Goal: Information Seeking & Learning: Learn about a topic

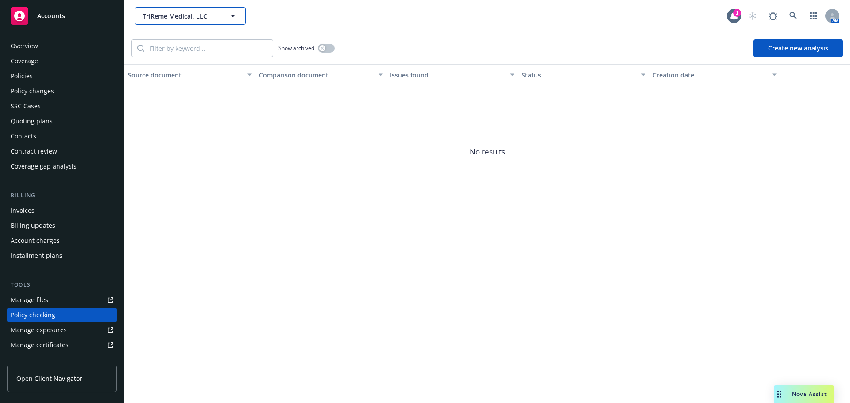
scroll to position [100, 0]
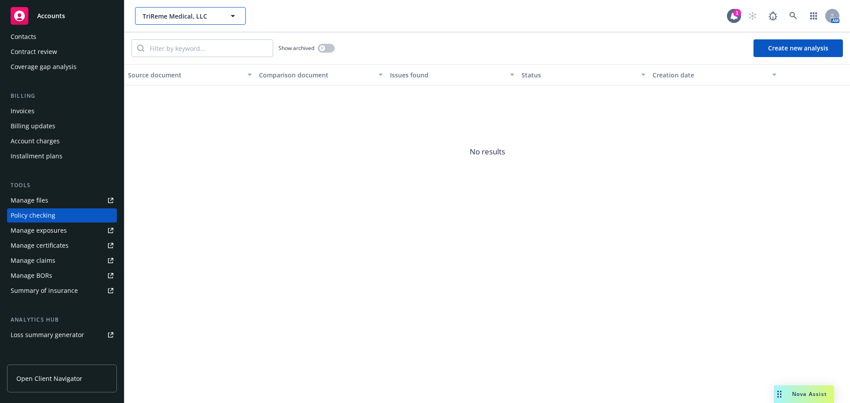
click at [175, 19] on span "TriReme Medical, LLC" at bounding box center [181, 16] width 77 height 9
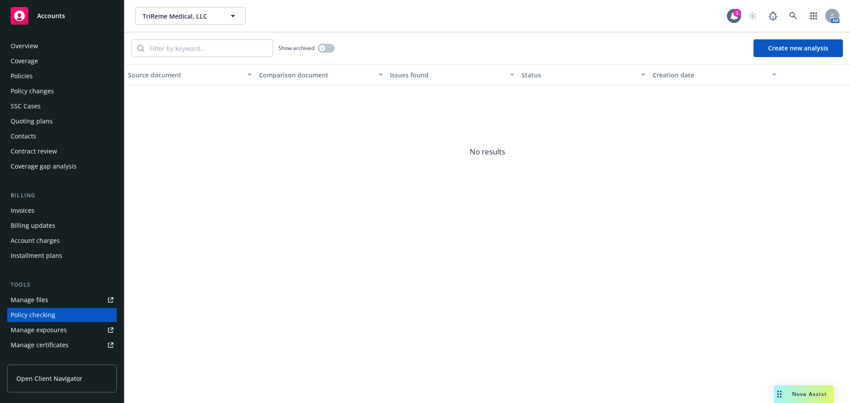
click at [47, 50] on div "Overview" at bounding box center [62, 46] width 103 height 14
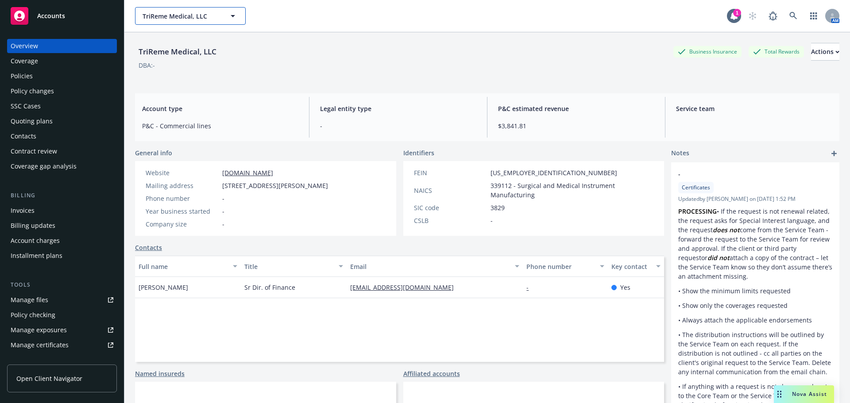
click at [165, 12] on span "TriReme Medical, LLC" at bounding box center [181, 16] width 77 height 9
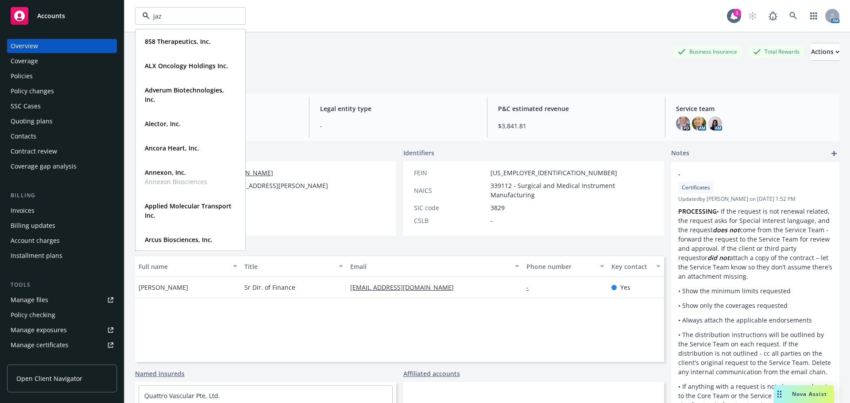
type input "jazz"
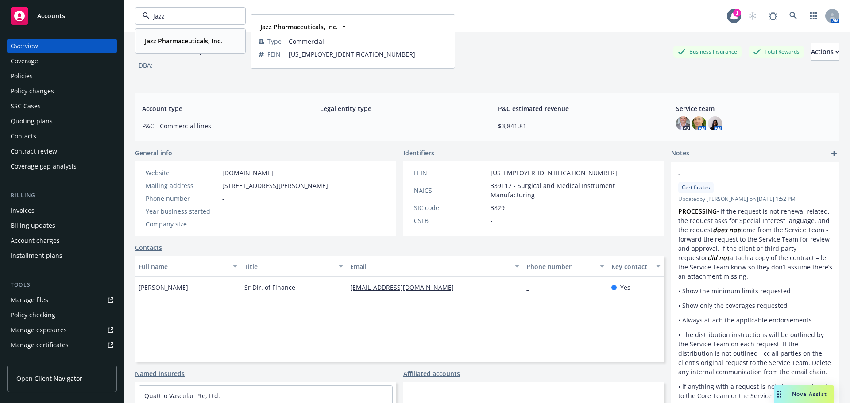
click at [171, 31] on div "Jazz Pharmaceuticals, Inc. Type Commercial FEIN 05-0563787" at bounding box center [190, 40] width 109 height 23
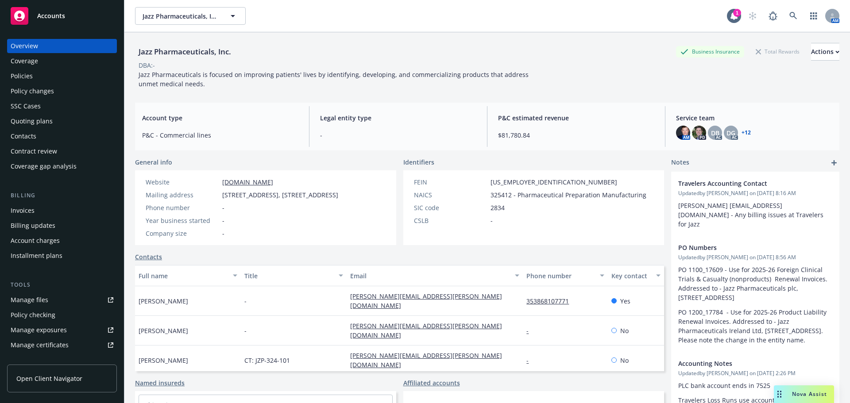
click at [22, 85] on div "Policy changes" at bounding box center [32, 91] width 43 height 14
click at [23, 77] on div "Policies" at bounding box center [22, 76] width 22 height 14
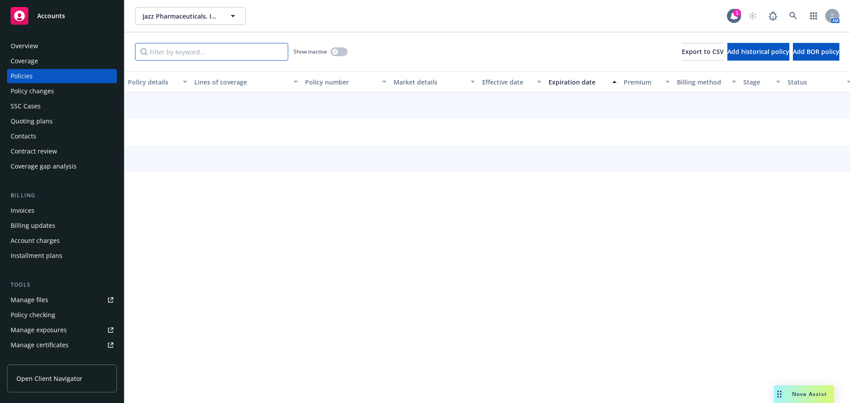
click at [170, 57] on input "Filter by keyword..." at bounding box center [211, 52] width 153 height 18
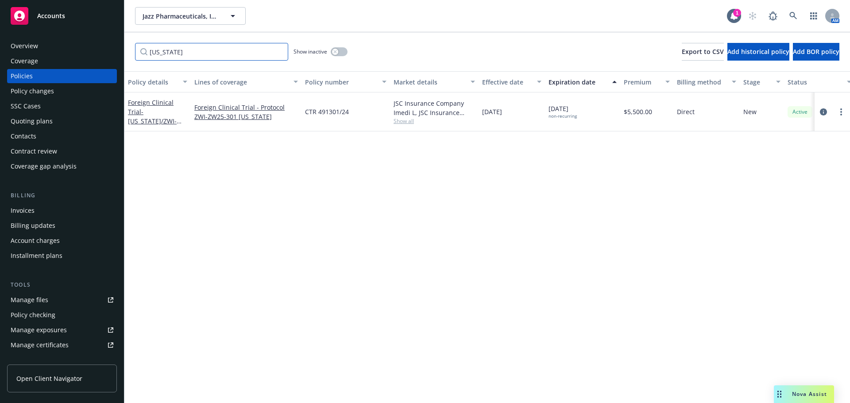
type input "georgia"
drag, startPoint x: 190, startPoint y: 84, endPoint x: 197, endPoint y: 85, distance: 6.3
click at [197, 85] on div "Policy details Lines of coverage Policy number Market details Effective date Ex…" at bounding box center [554, 81] width 860 height 21
click at [417, 122] on span "Show all" at bounding box center [439, 121] width 81 height 8
click at [180, 111] on span "- Georgia/ZWI-ZW25-301" at bounding box center [159, 111] width 63 height 27
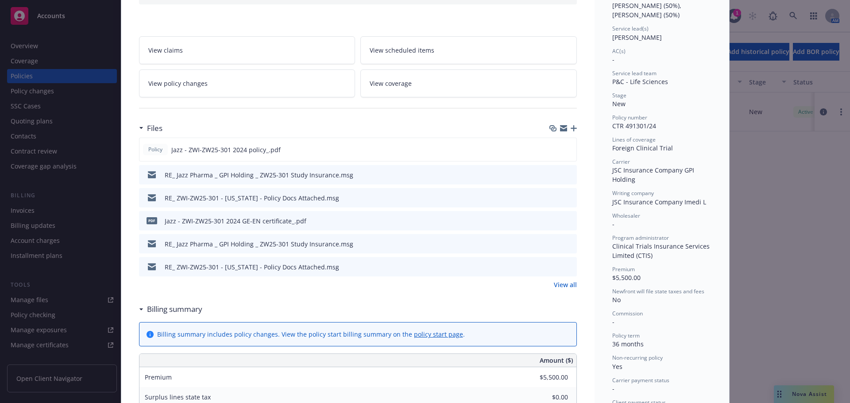
scroll to position [133, 0]
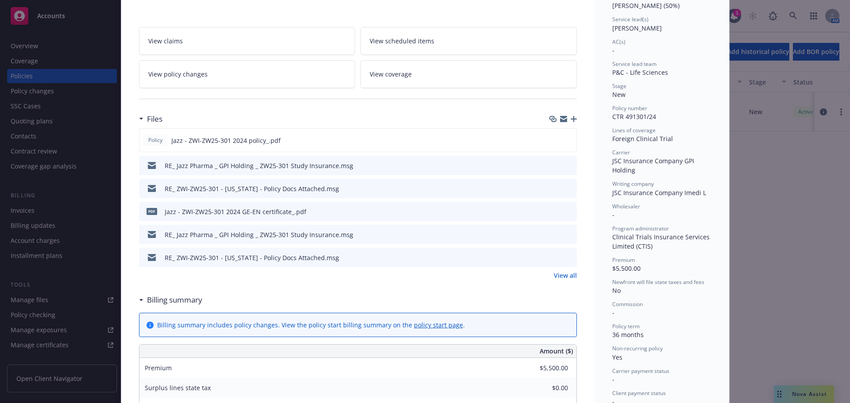
click at [570, 120] on icon "button" at bounding box center [573, 119] width 6 height 6
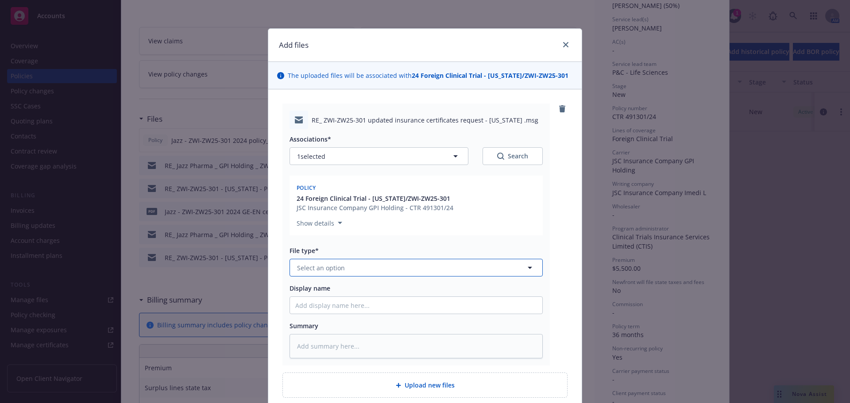
click at [347, 268] on button "Select an option" at bounding box center [415, 268] width 253 height 18
type input "em"
click at [329, 320] on div "Email" at bounding box center [416, 315] width 242 height 13
type textarea "x"
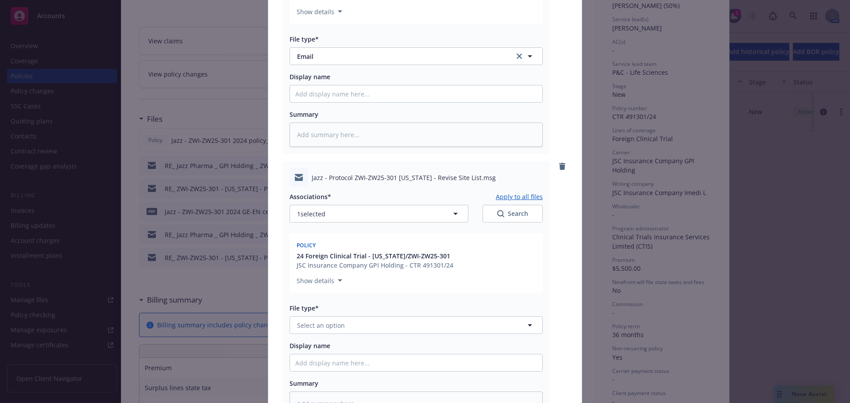
scroll to position [310, 0]
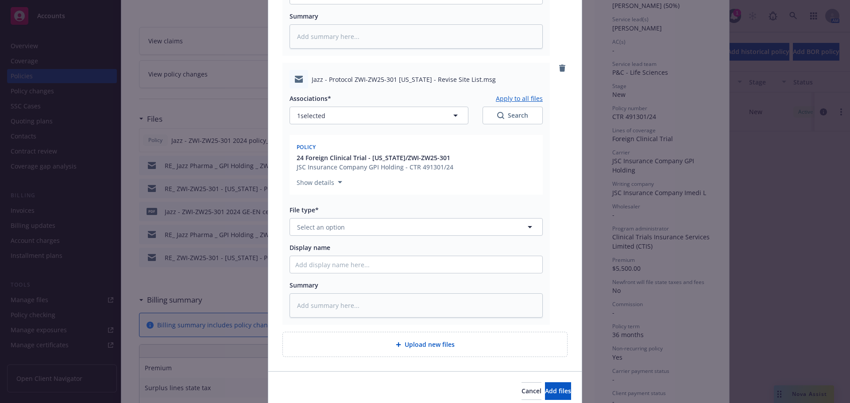
click at [344, 213] on div "File type*" at bounding box center [415, 209] width 253 height 9
click at [340, 224] on span "Select an option" at bounding box center [321, 227] width 48 height 9
type input "em"
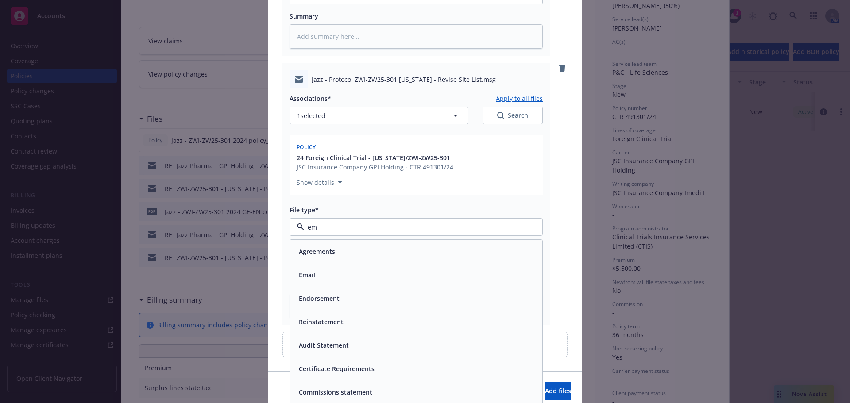
click at [313, 274] on div "Email" at bounding box center [306, 275] width 22 height 13
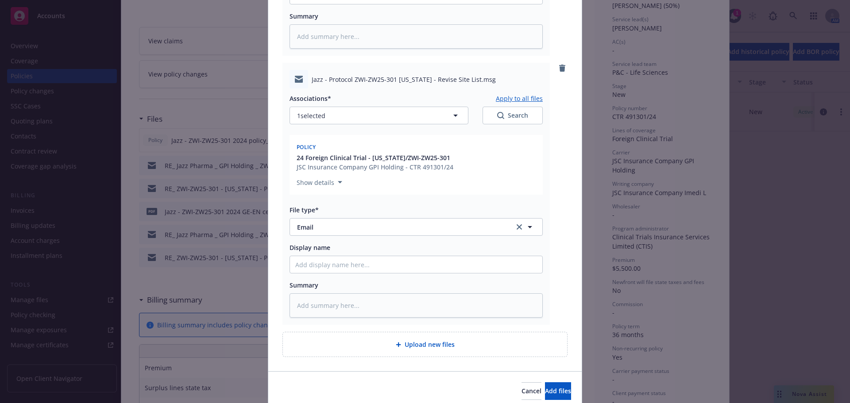
scroll to position [346, 0]
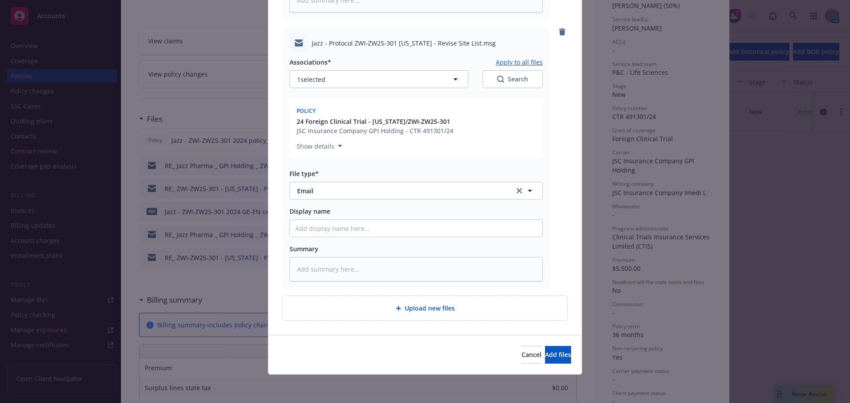
type textarea "x"
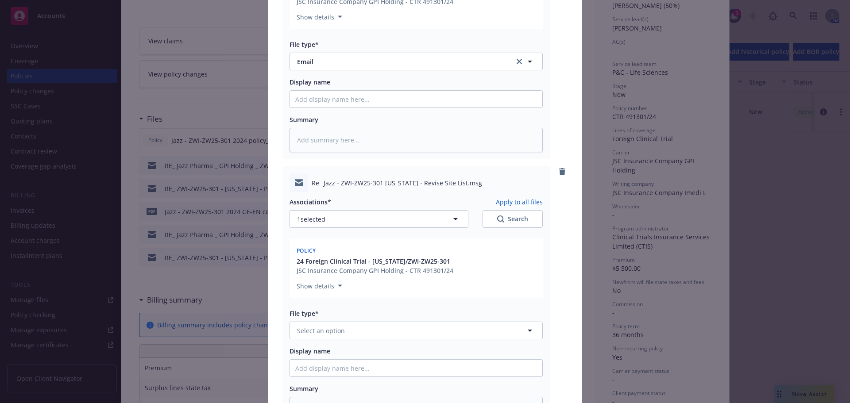
scroll to position [612, 0]
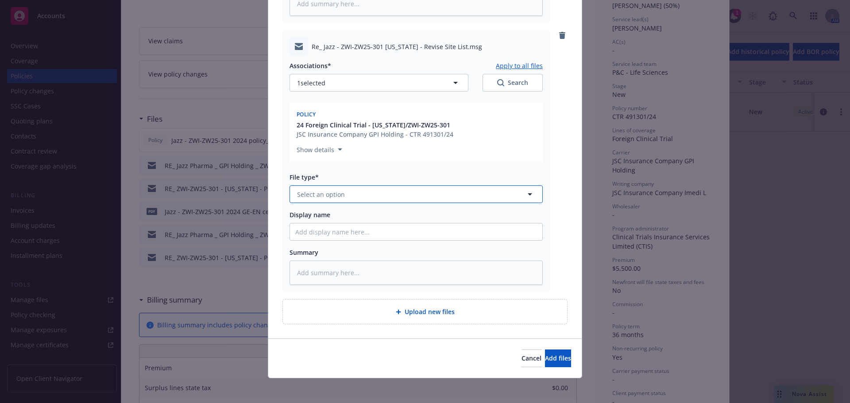
click at [315, 200] on button "Select an option" at bounding box center [415, 194] width 253 height 18
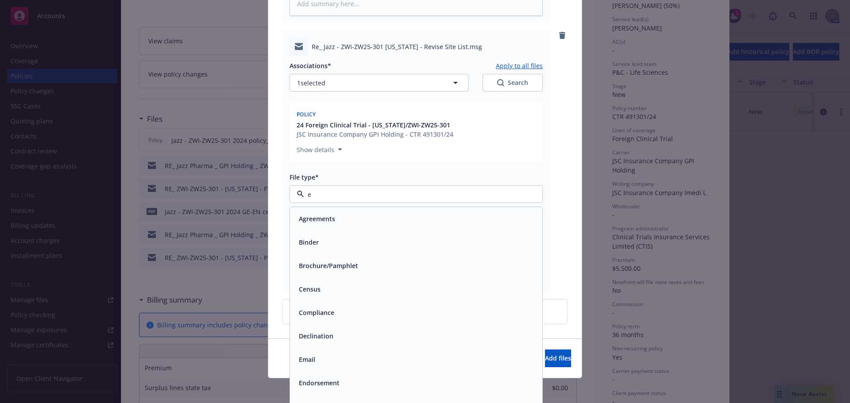
type input "em"
click at [377, 236] on div "Email" at bounding box center [416, 242] width 242 height 13
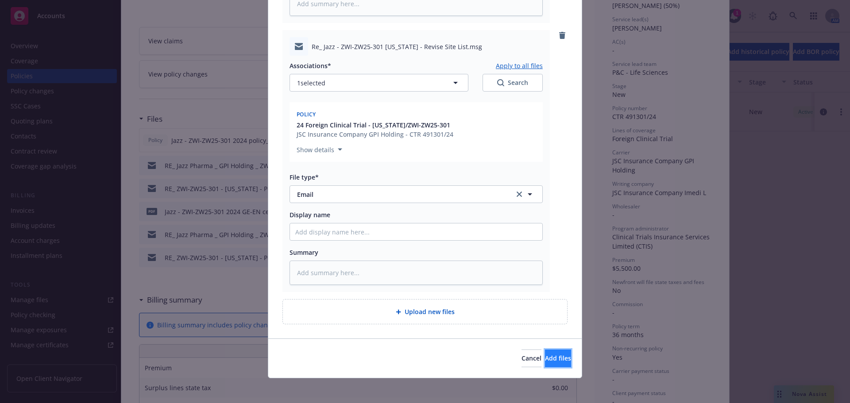
click at [545, 360] on span "Add files" at bounding box center [558, 358] width 26 height 8
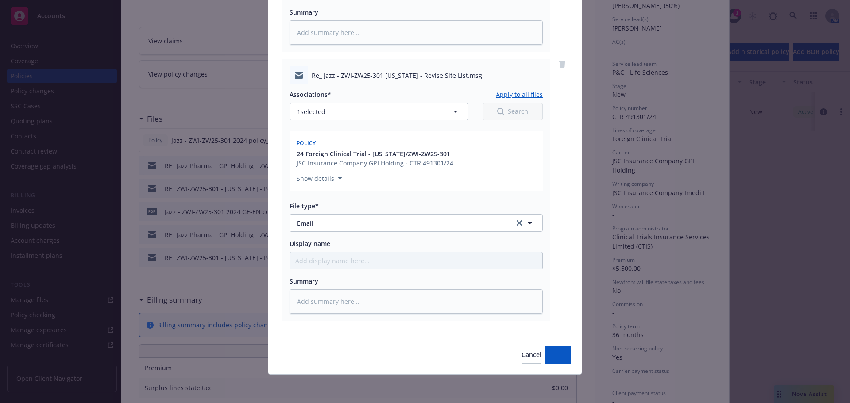
scroll to position [583, 0]
type textarea "x"
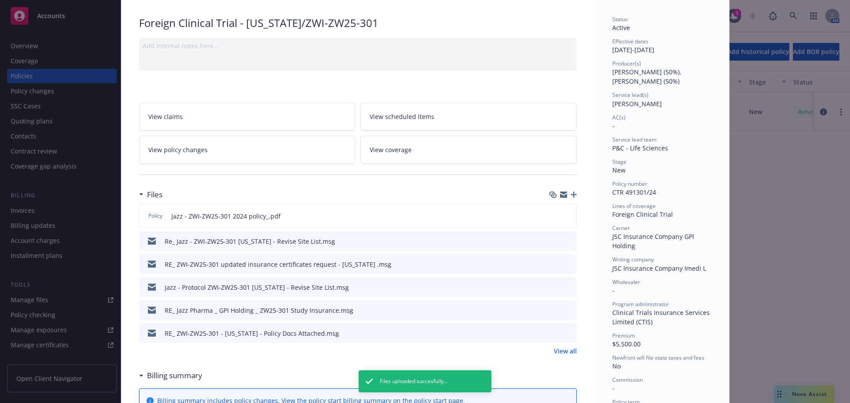
scroll to position [0, 0]
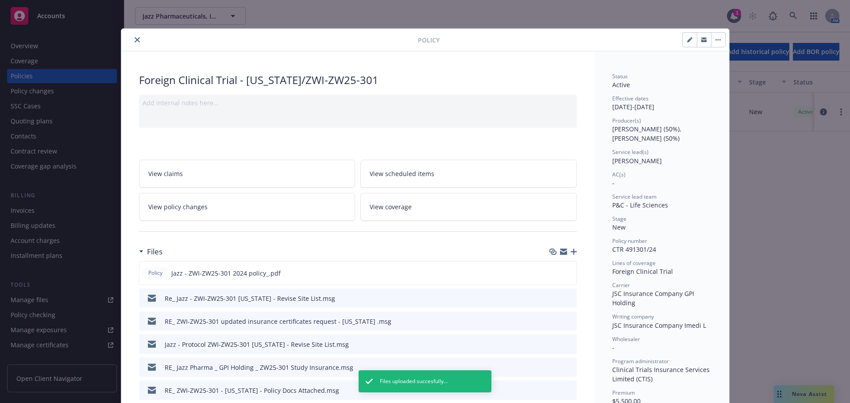
click at [135, 39] on icon "close" at bounding box center [137, 39] width 5 height 5
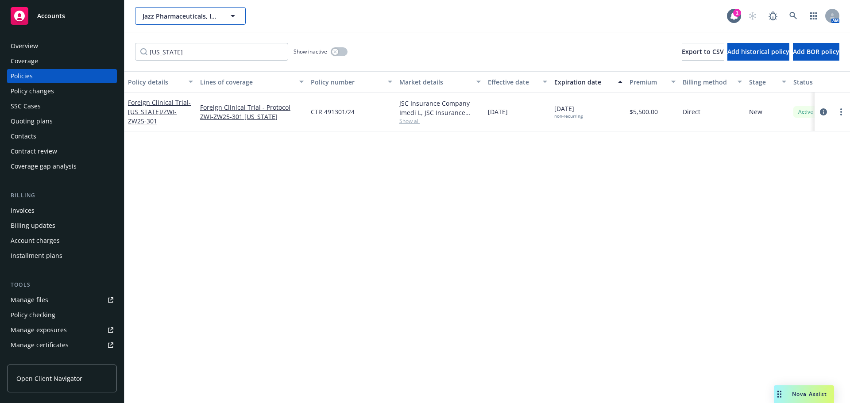
click at [180, 18] on span "Jazz Pharmaceuticals, Inc." at bounding box center [181, 16] width 77 height 9
click at [210, 12] on span "Jazz Pharmaceuticals, Inc." at bounding box center [181, 16] width 77 height 9
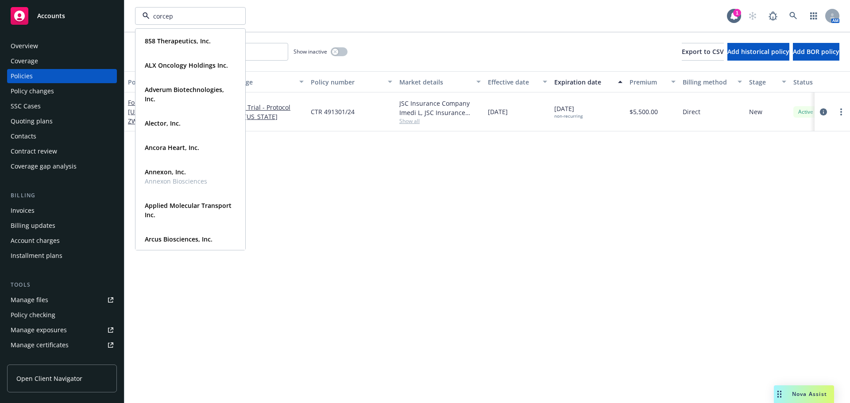
type input "corcept"
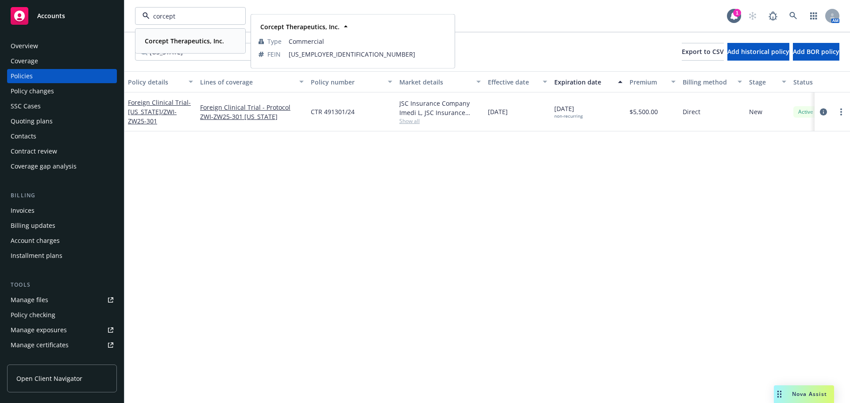
click at [190, 39] on strong "Corcept Therapeutics, Inc." at bounding box center [184, 41] width 79 height 8
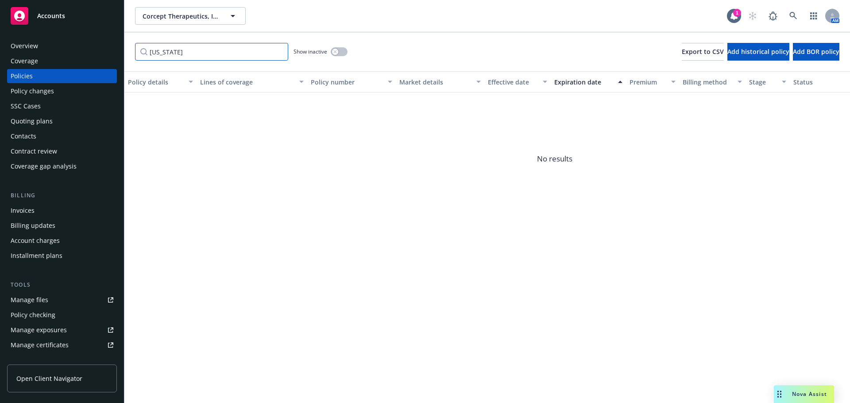
click at [280, 50] on input "georgia" at bounding box center [211, 52] width 153 height 18
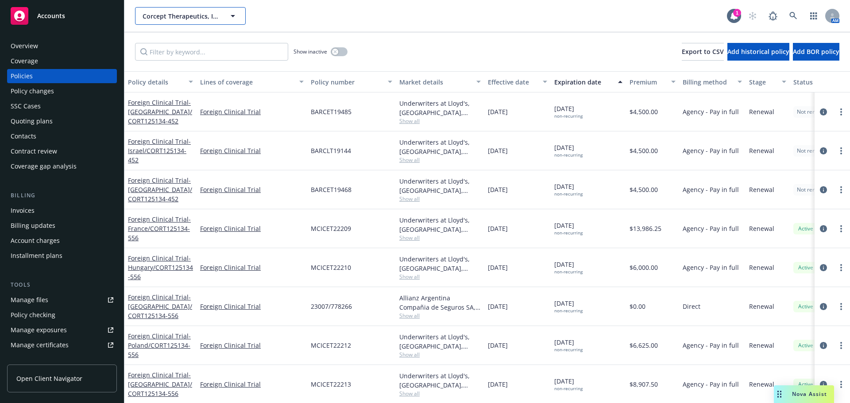
click at [211, 15] on span "Corcept Therapeutics, Inc." at bounding box center [181, 16] width 77 height 9
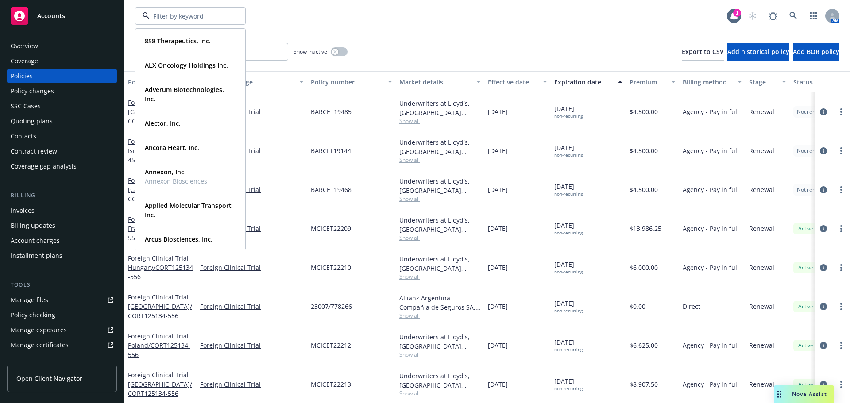
click at [409, 43] on div "Show inactive Export to CSV Add historical policy Add BOR policy" at bounding box center [486, 51] width 725 height 39
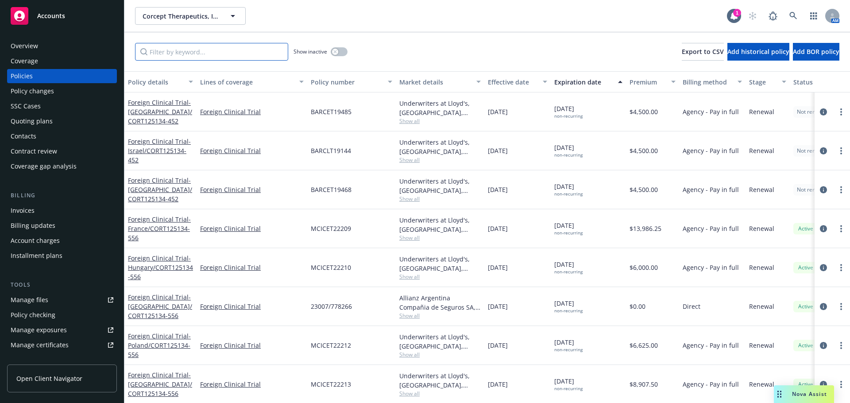
click at [171, 51] on input "Filter by keyword..." at bounding box center [211, 52] width 153 height 18
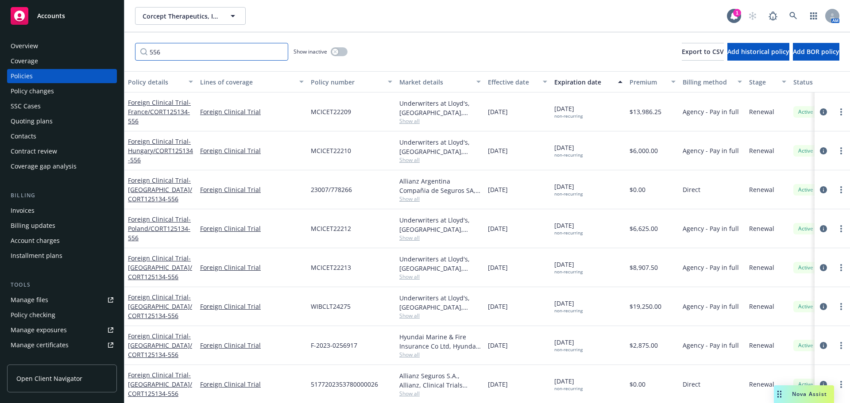
type input "556"
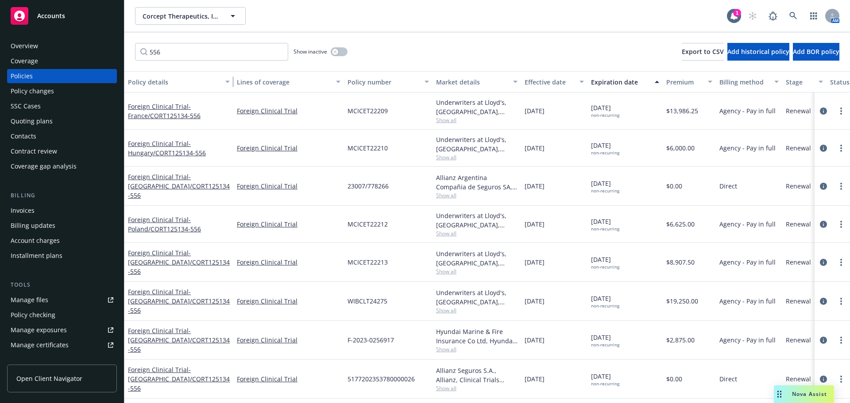
drag, startPoint x: 195, startPoint y: 81, endPoint x: 232, endPoint y: 84, distance: 36.8
click at [231, 84] on div "button" at bounding box center [229, 82] width 4 height 20
click at [176, 116] on span "- France/CORT125134-556" at bounding box center [164, 111] width 73 height 18
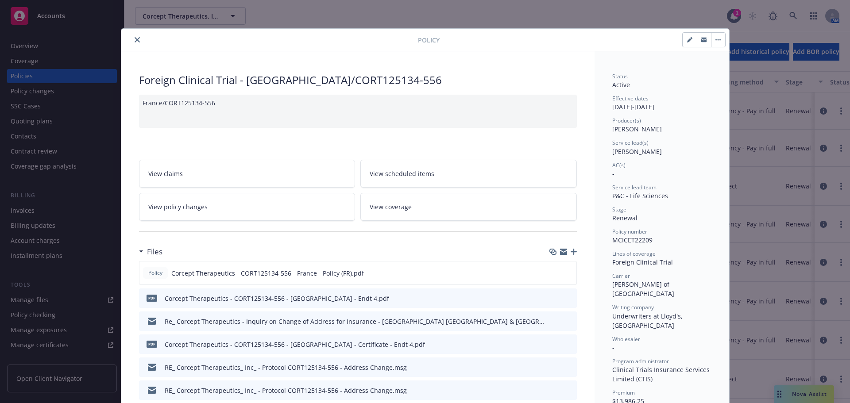
click at [135, 41] on icon "close" at bounding box center [137, 39] width 5 height 5
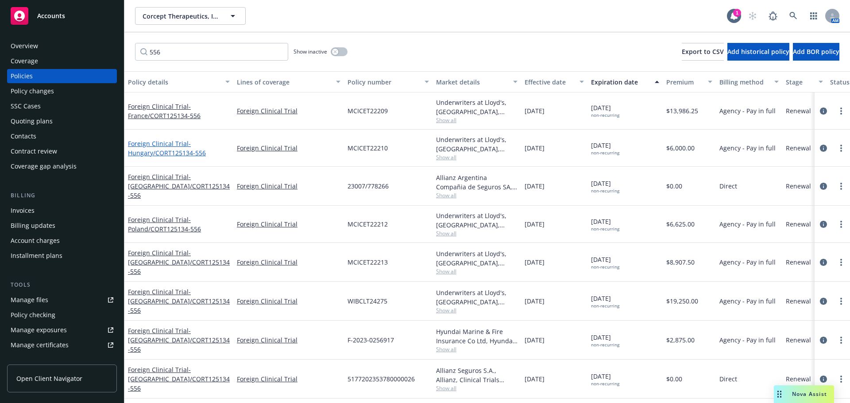
click at [173, 152] on span "- Hungary/CORT125134-556" at bounding box center [167, 148] width 78 height 18
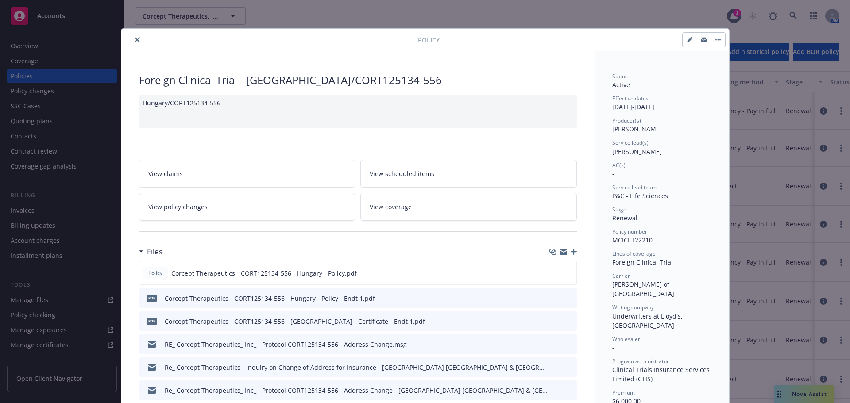
drag, startPoint x: 135, startPoint y: 39, endPoint x: 148, endPoint y: 48, distance: 15.8
click at [135, 39] on icon "close" at bounding box center [137, 39] width 5 height 5
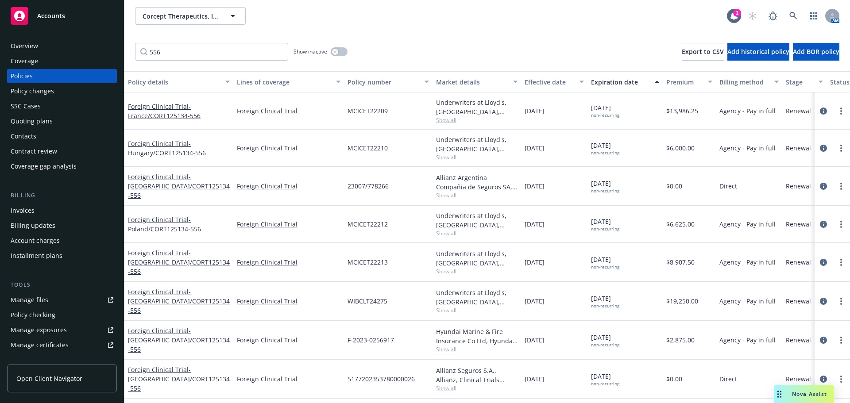
scroll to position [68, 0]
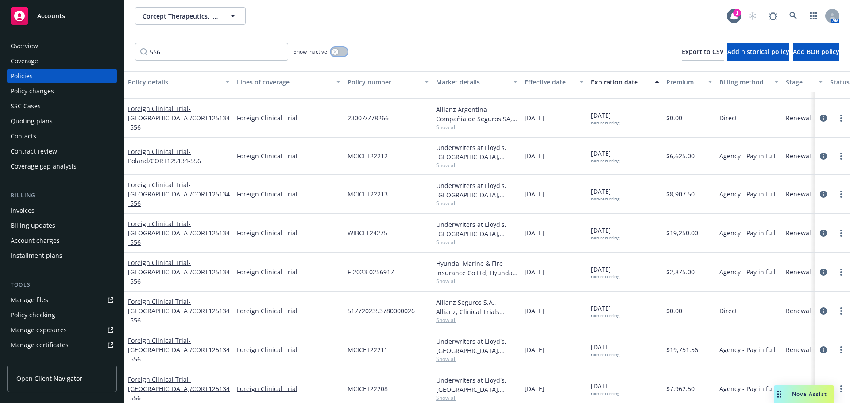
click at [346, 53] on button "button" at bounding box center [339, 51] width 17 height 9
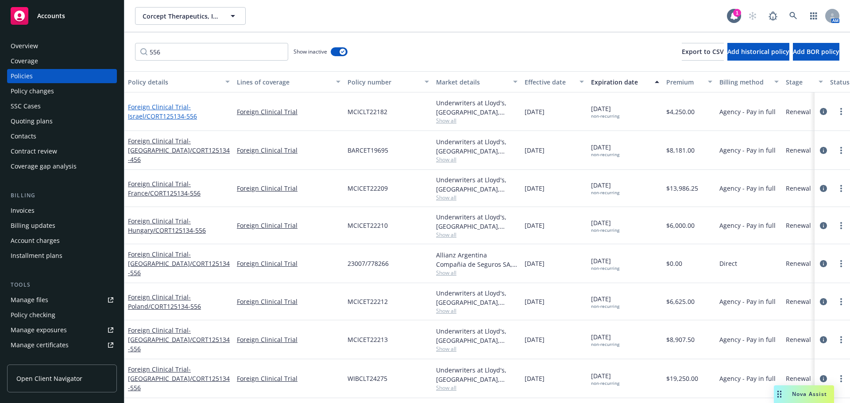
click at [171, 115] on span "- Israel/CORT125134-556" at bounding box center [162, 112] width 69 height 18
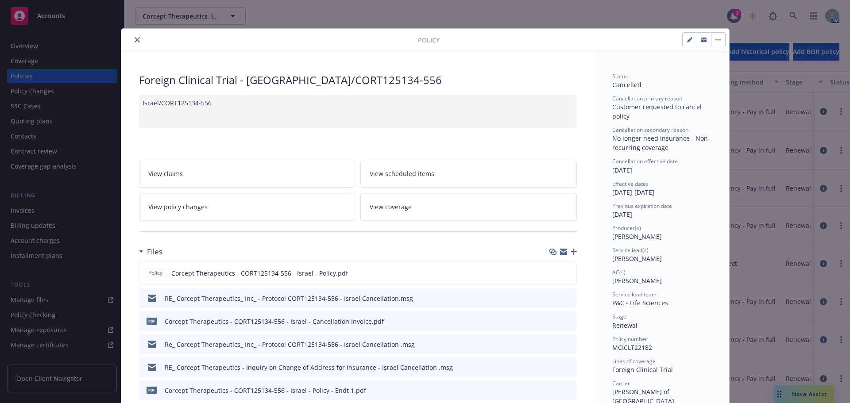
click at [135, 41] on icon "close" at bounding box center [137, 39] width 5 height 5
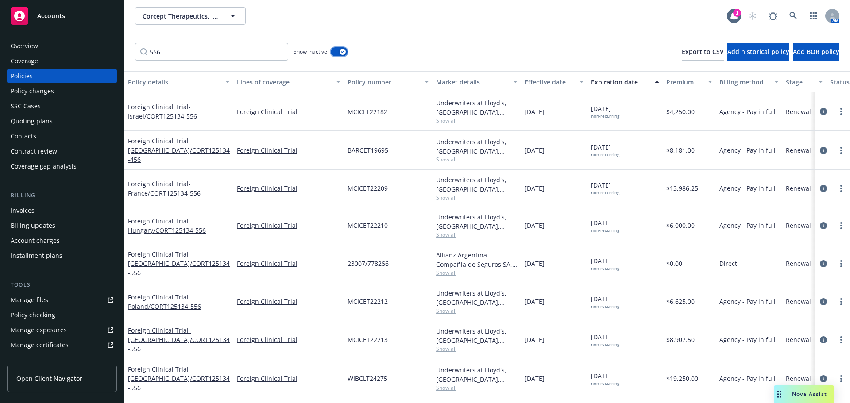
click at [331, 52] on button "button" at bounding box center [339, 51] width 17 height 9
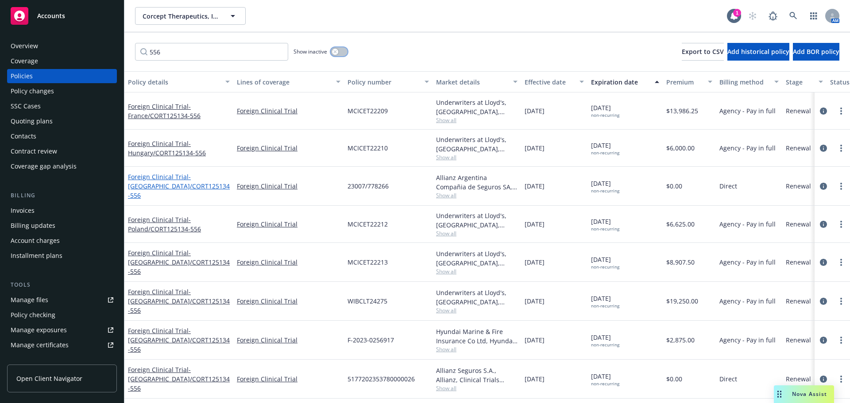
scroll to position [68, 0]
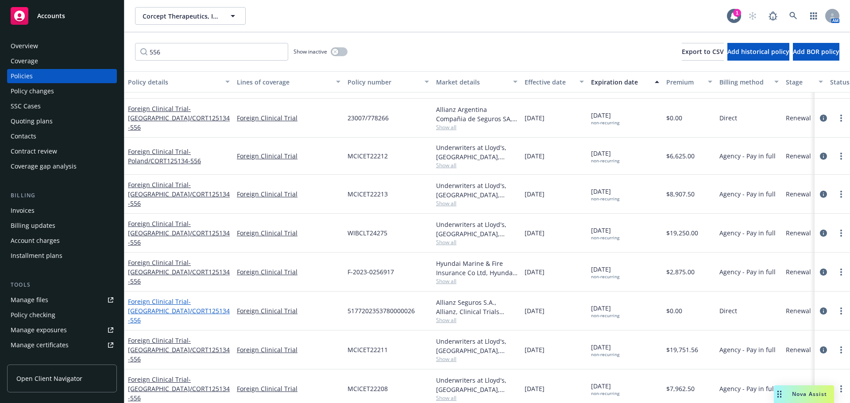
click at [154, 306] on span "- Brazil/CORT125134-556" at bounding box center [179, 310] width 102 height 27
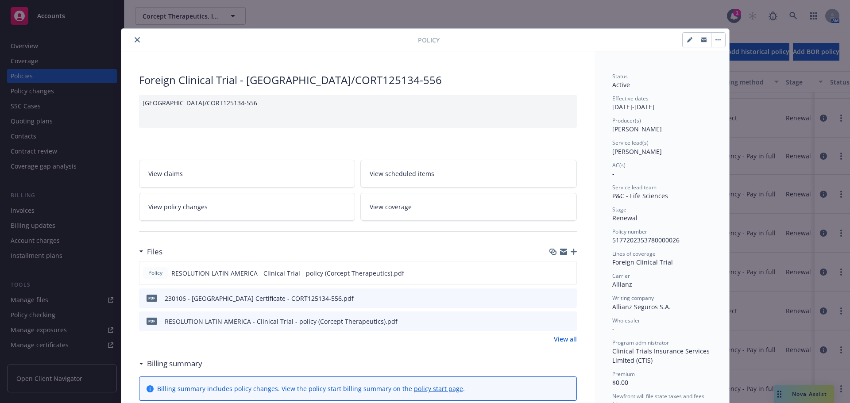
click at [135, 39] on icon "close" at bounding box center [137, 39] width 5 height 5
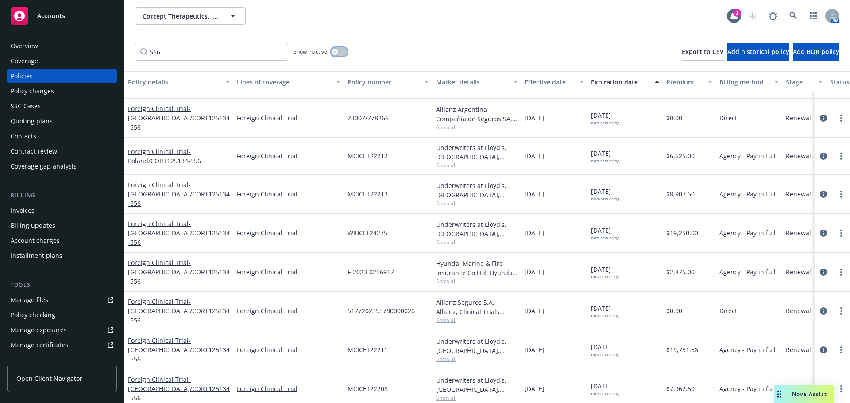
click at [339, 53] on button "button" at bounding box center [339, 51] width 17 height 9
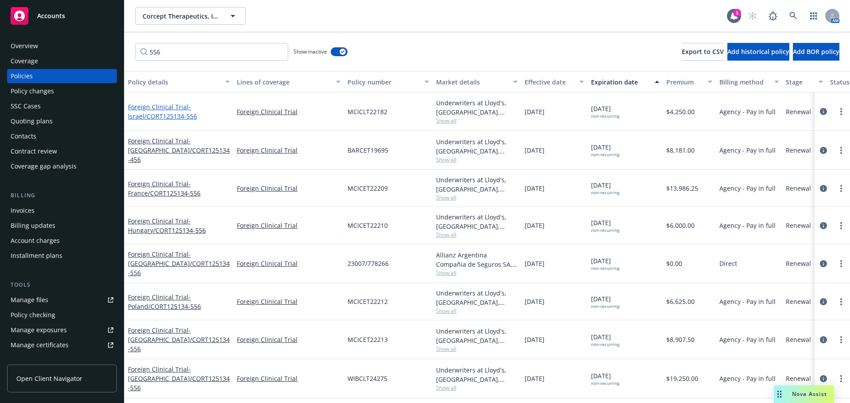
click at [159, 116] on span "- Israel/CORT125134-556" at bounding box center [162, 112] width 69 height 18
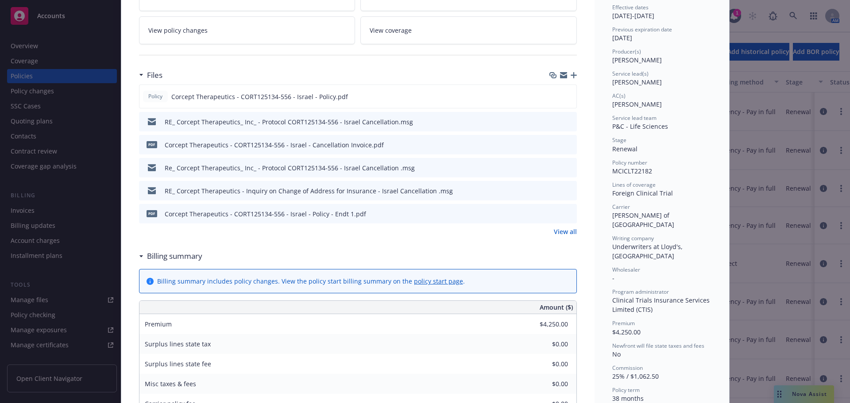
scroll to position [204, 0]
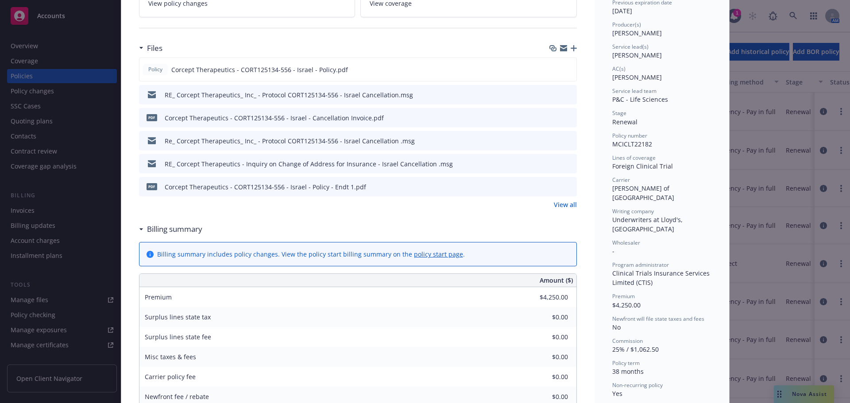
click at [565, 93] on icon "preview file" at bounding box center [568, 94] width 8 height 6
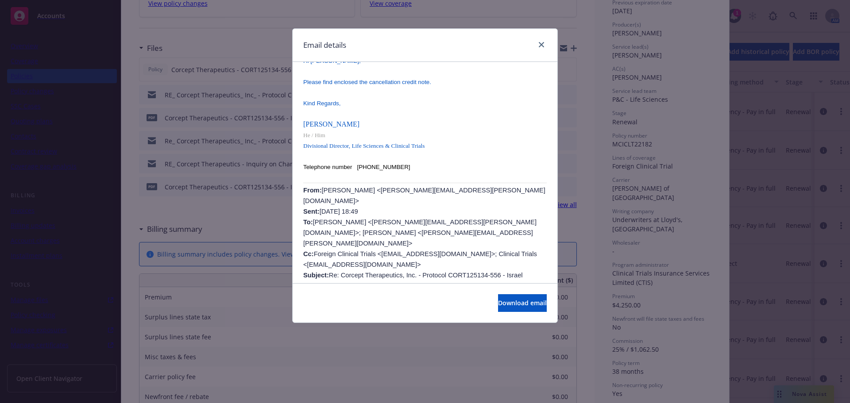
scroll to position [221, 0]
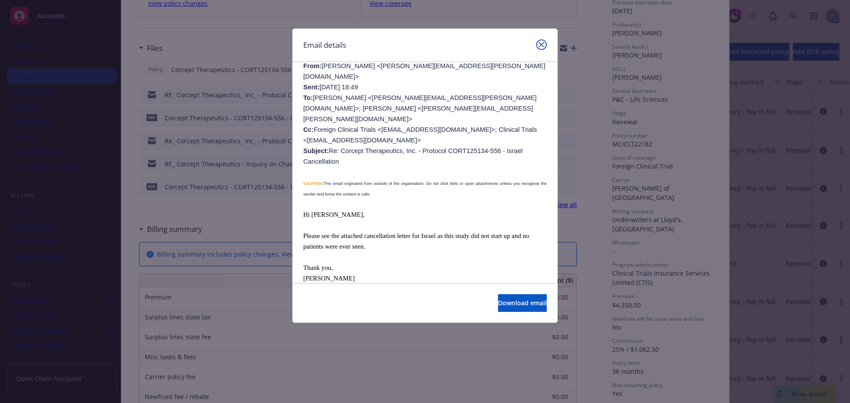
click at [544, 41] on link "close" at bounding box center [541, 44] width 11 height 11
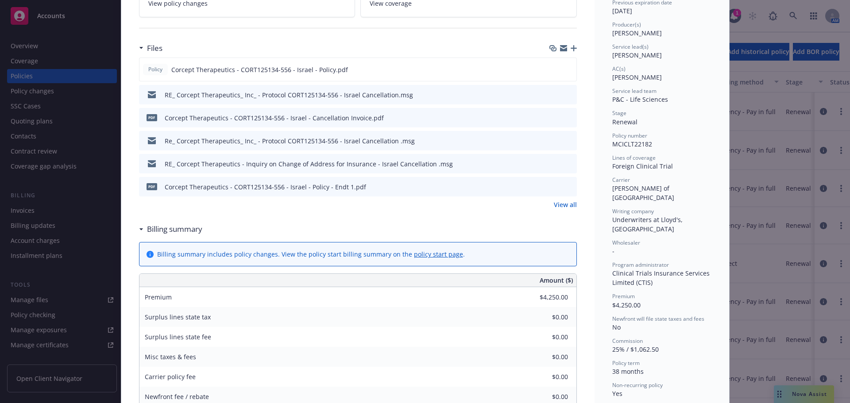
click at [567, 140] on icon "preview file" at bounding box center [568, 140] width 8 height 6
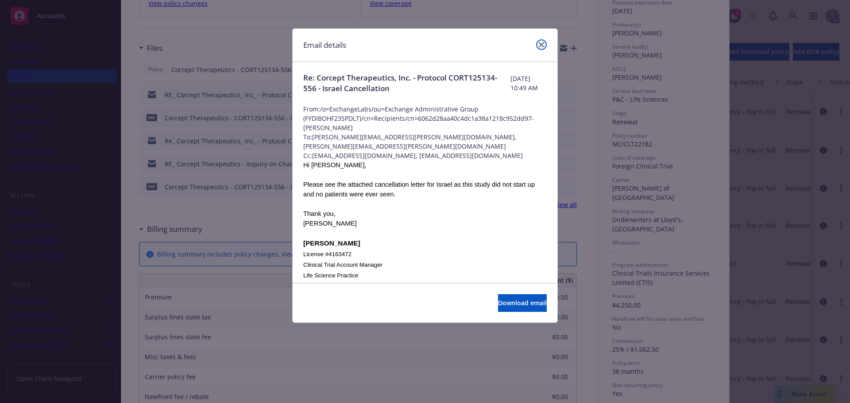
click at [540, 47] on icon "close" at bounding box center [541, 44] width 5 height 5
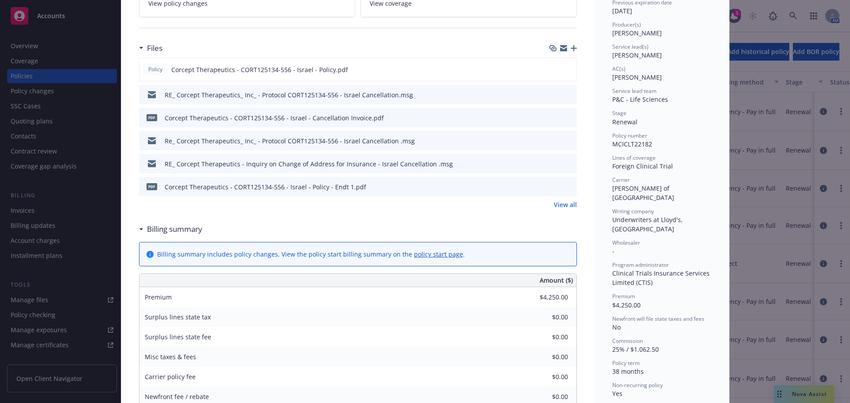
scroll to position [0, 0]
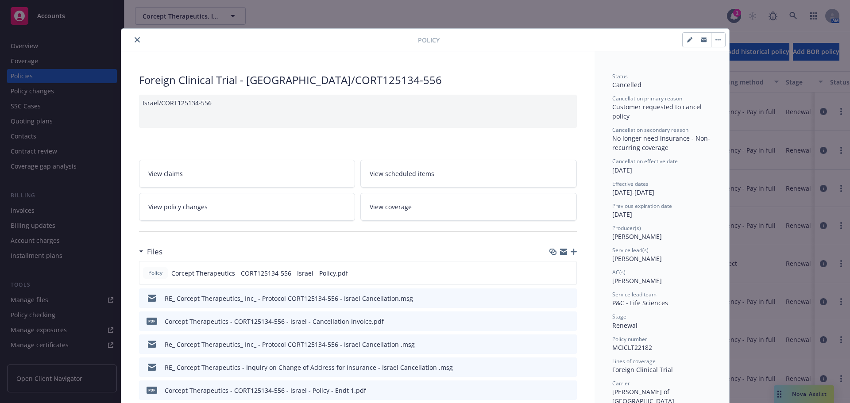
drag, startPoint x: 131, startPoint y: 39, endPoint x: 143, endPoint y: 31, distance: 14.1
click at [132, 39] on button "close" at bounding box center [137, 40] width 11 height 11
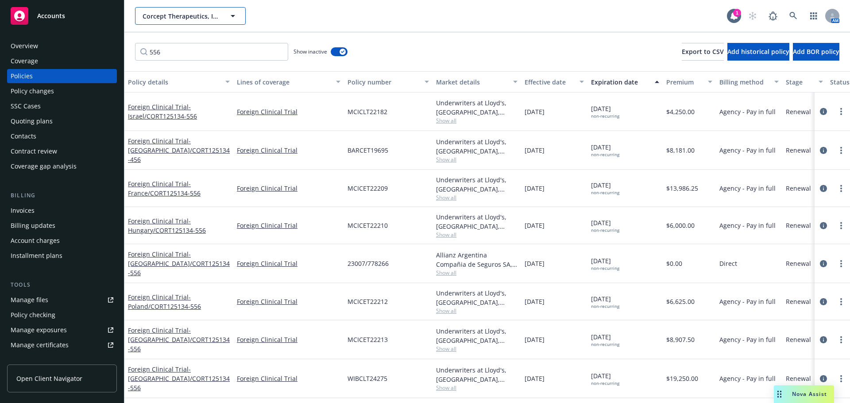
click at [172, 10] on button "Corcept Therapeutics, Inc." at bounding box center [190, 16] width 111 height 18
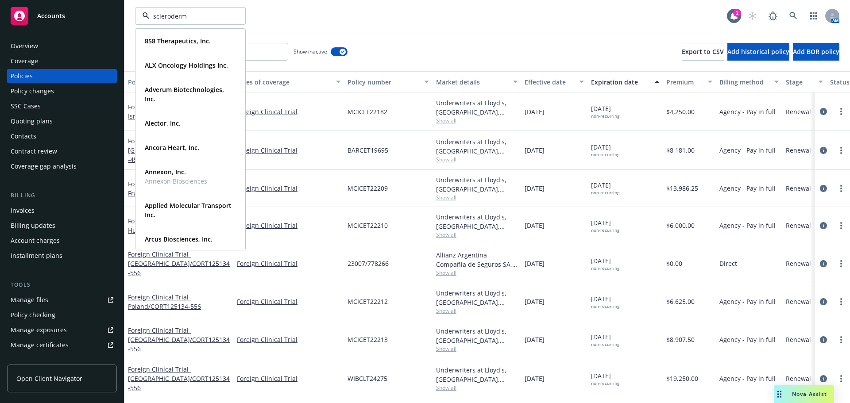
type input "scleroderma"
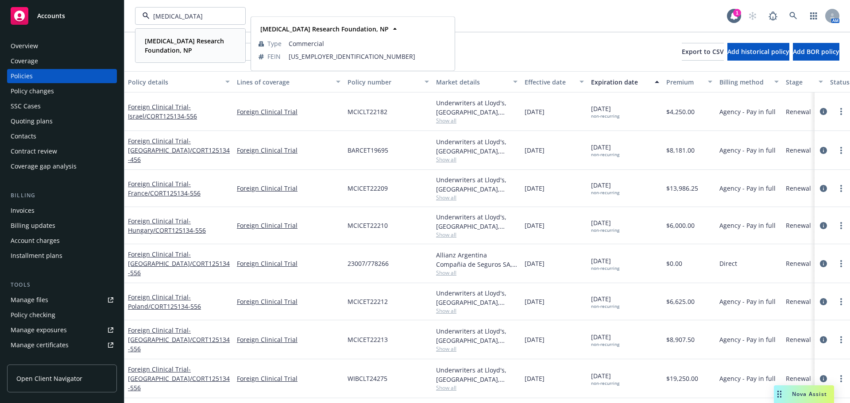
click at [191, 48] on span "[MEDICAL_DATA] Research Foundation, NP" at bounding box center [189, 45] width 89 height 19
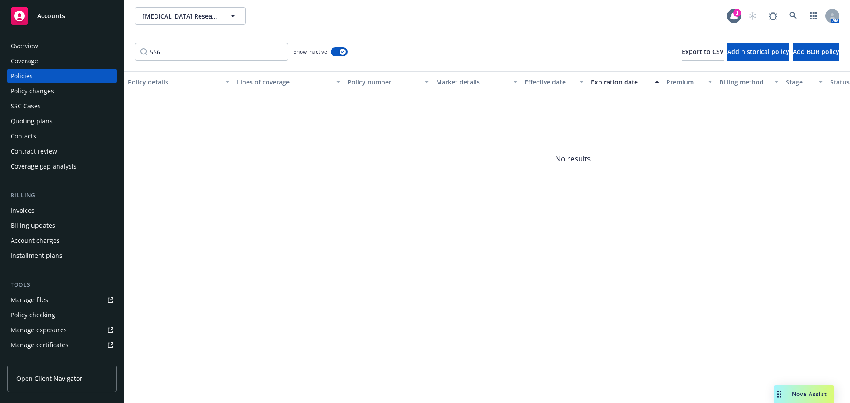
click at [60, 122] on div "Quoting plans" at bounding box center [62, 121] width 103 height 14
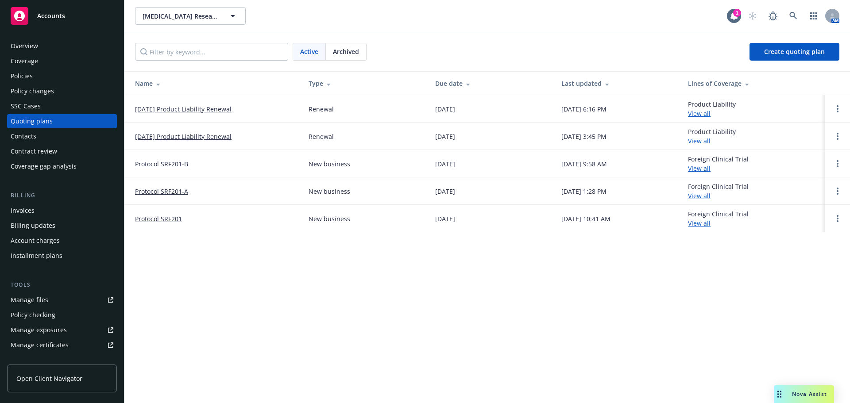
click at [206, 137] on link "[DATE] Product Liability Renewal" at bounding box center [183, 136] width 96 height 9
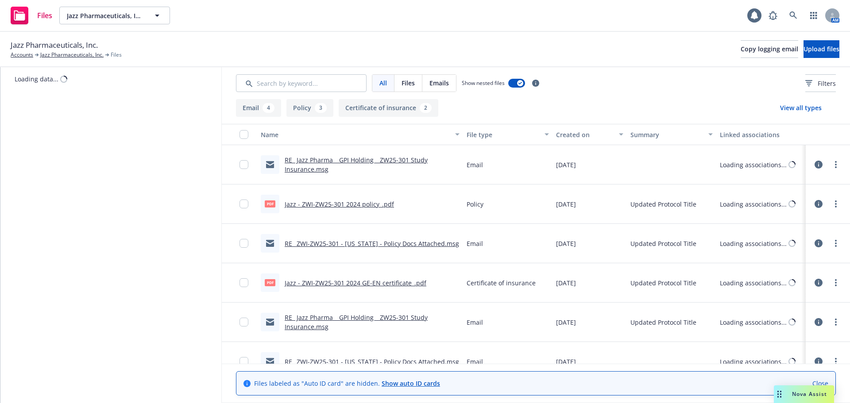
click at [360, 208] on div "Jazz - ZWI-ZW25-301 2024 policy_.pdf" at bounding box center [339, 204] width 109 height 9
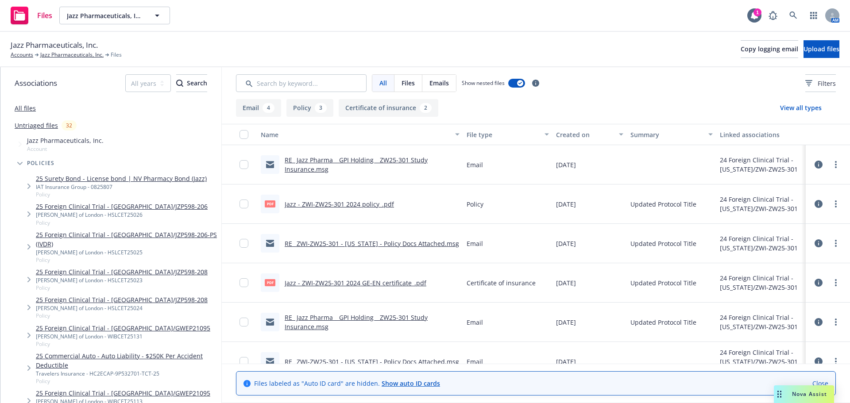
click at [341, 206] on link "Jazz - ZWI-ZW25-301 2024 policy_.pdf" at bounding box center [339, 204] width 109 height 8
click at [336, 283] on link "Jazz - ZWI-ZW25-301 2024 GE-EN certificate_.pdf" at bounding box center [356, 283] width 142 height 8
click at [371, 204] on link "Jazz - ZWI-ZW25-301 2024 policy_.pdf" at bounding box center [339, 204] width 109 height 8
click at [327, 202] on link "Jazz - ZWI-ZW25-301 2024 policy_.pdf" at bounding box center [339, 204] width 109 height 8
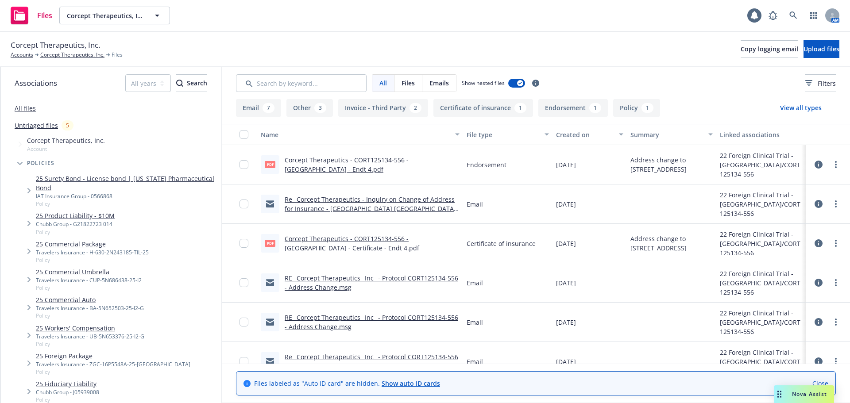
click at [342, 209] on link "Re_ Corcept Therapeutics - Inquiry on Change of Address for Insurance - [GEOGRA…" at bounding box center [370, 208] width 171 height 27
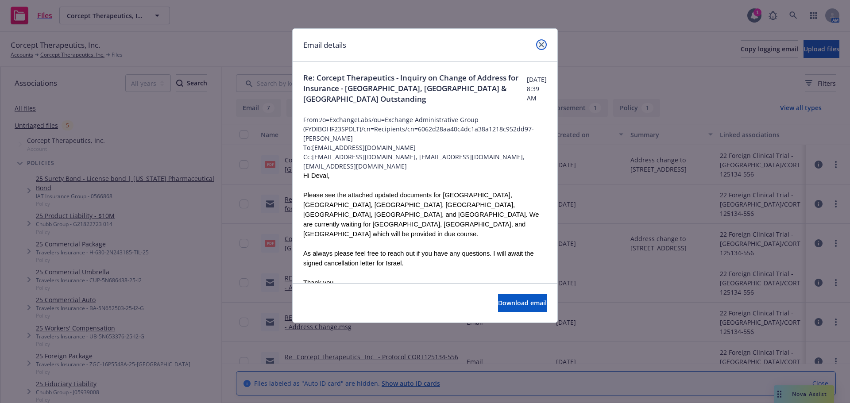
click at [540, 42] on icon "close" at bounding box center [541, 44] width 5 height 5
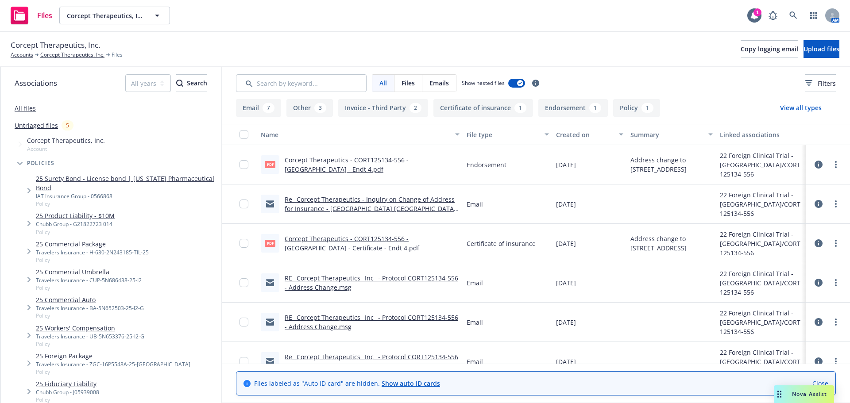
click at [355, 159] on link "Corcept Therapeutics - CORT125134-556 - France - Endt 4.pdf" at bounding box center [347, 165] width 124 height 18
click at [824, 167] on div at bounding box center [827, 165] width 27 height 18
click at [832, 166] on link "more" at bounding box center [835, 164] width 11 height 11
click at [788, 201] on link "Download" at bounding box center [790, 201] width 88 height 18
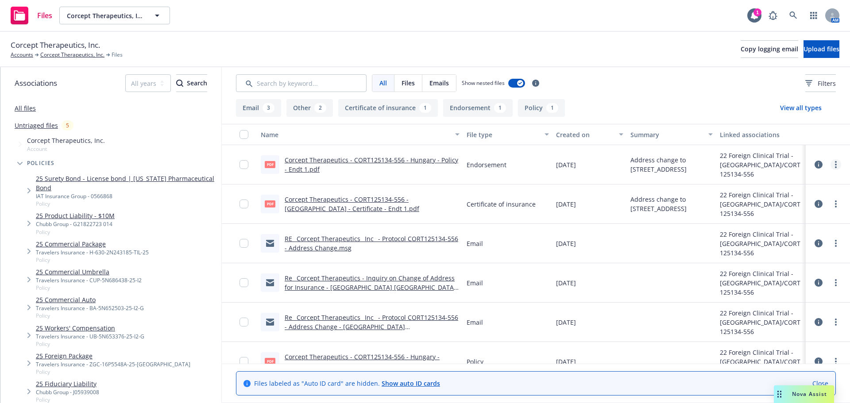
click at [835, 165] on circle "more" at bounding box center [836, 165] width 2 height 2
click at [777, 199] on link "Download" at bounding box center [790, 201] width 88 height 18
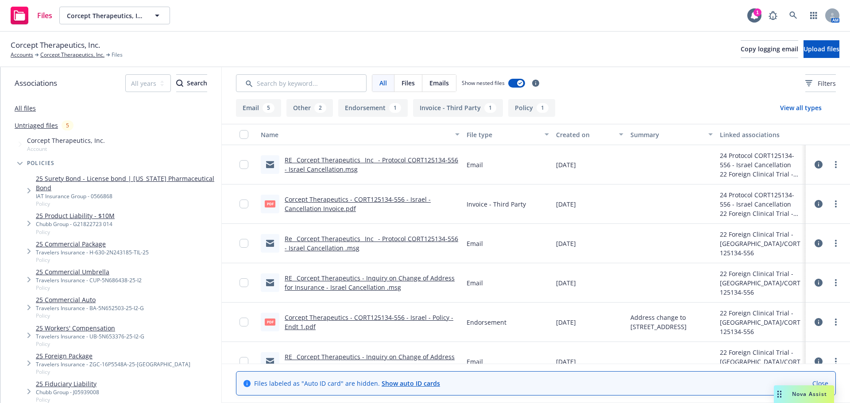
click at [385, 155] on div "RE_ Corcept Therapeutics_ Inc_ - Protocol CORT125134-556 - Israel Cancellation.…" at bounding box center [360, 164] width 206 height 39
click at [384, 158] on link "RE_ Corcept Therapeutics_ Inc_ - Protocol CORT125134-556 - Israel Cancellation.…" at bounding box center [371, 165] width 173 height 18
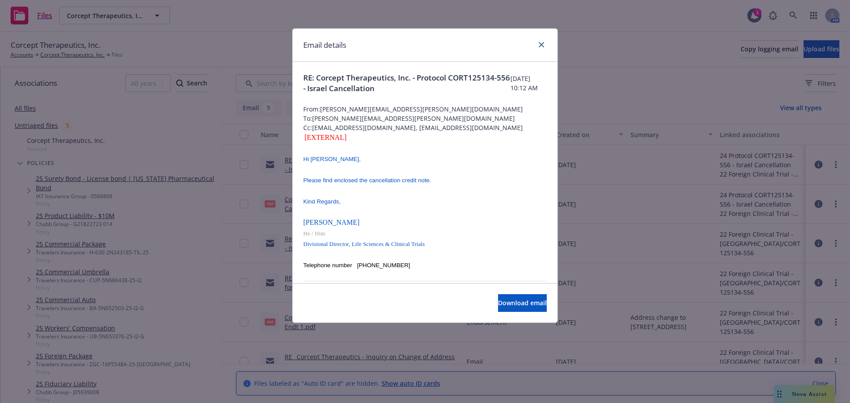
scroll to position [177, 0]
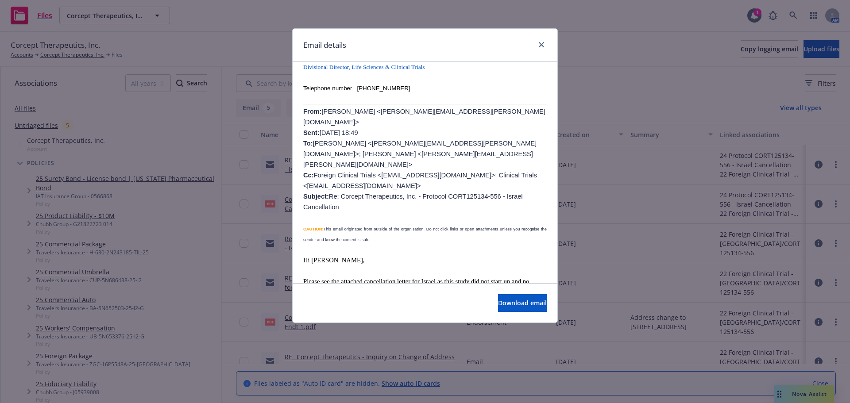
click at [547, 47] on div "Email details" at bounding box center [425, 45] width 265 height 33
click at [547, 45] on div "Email details" at bounding box center [425, 45] width 265 height 33
click at [539, 46] on icon "close" at bounding box center [541, 44] width 5 height 5
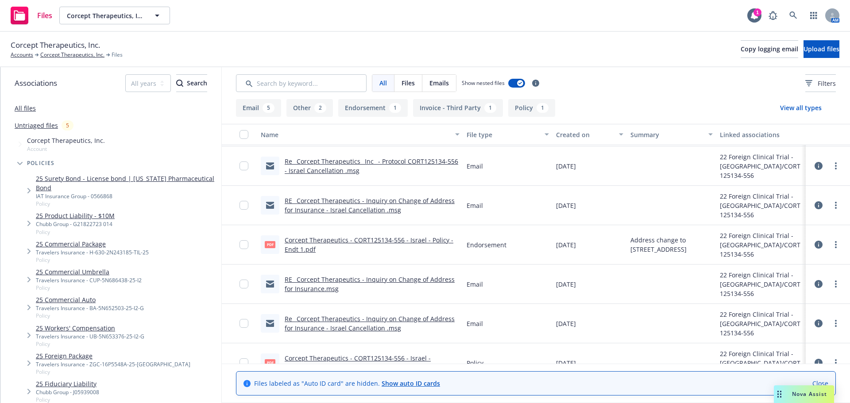
scroll to position [89, 0]
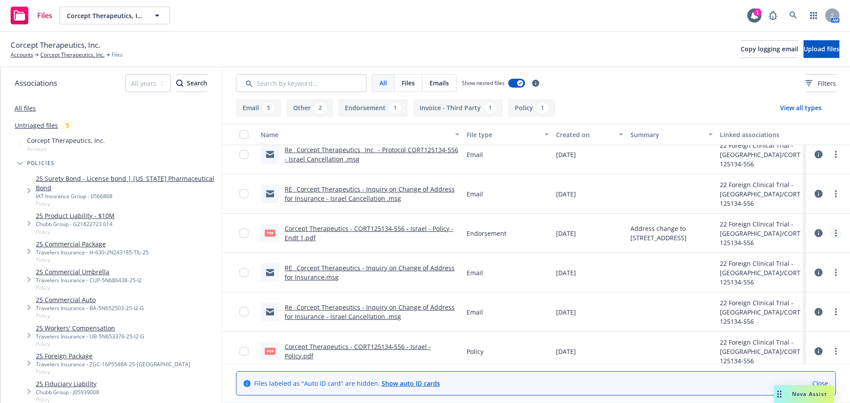
click at [831, 234] on link "more" at bounding box center [835, 233] width 11 height 11
click at [782, 271] on link "Download" at bounding box center [790, 269] width 88 height 18
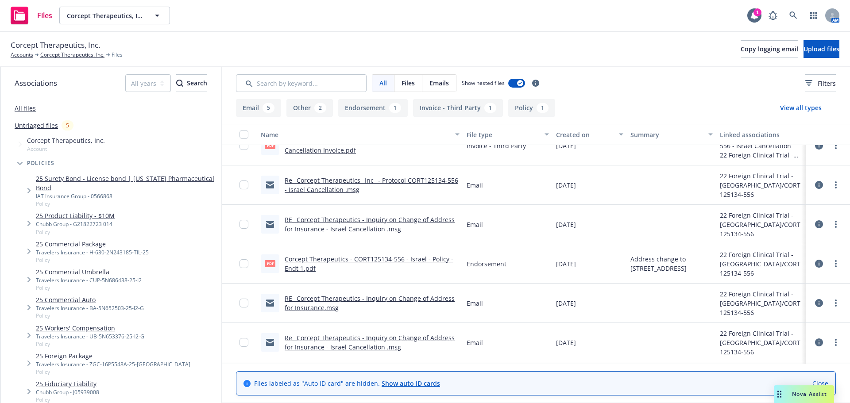
scroll to position [44, 0]
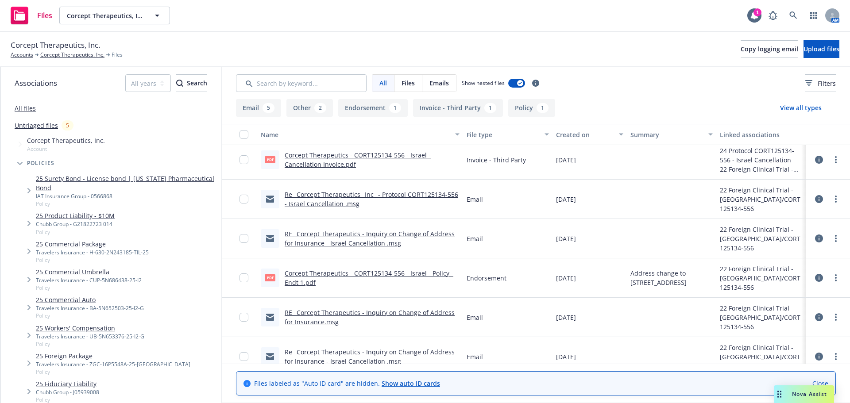
click at [378, 244] on link "RE_ Corcept Therapeutics - Inquiry on Change of Address for Insurance - Israel …" at bounding box center [370, 239] width 170 height 18
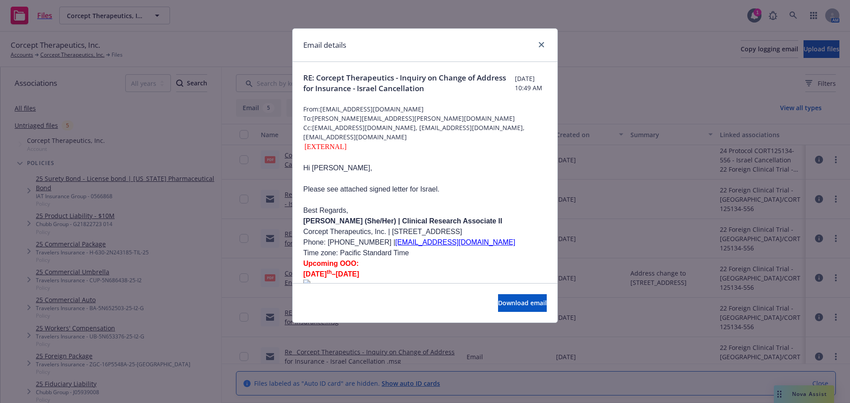
scroll to position [266, 0]
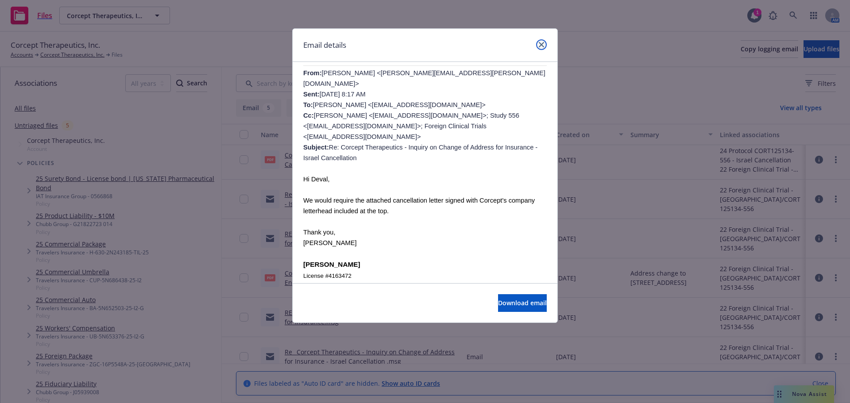
click at [544, 46] on icon "close" at bounding box center [541, 44] width 5 height 5
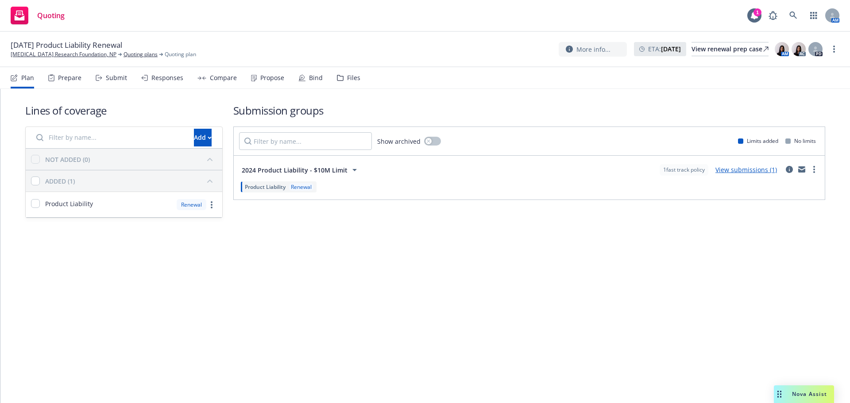
click at [342, 79] on div "Files" at bounding box center [348, 77] width 23 height 21
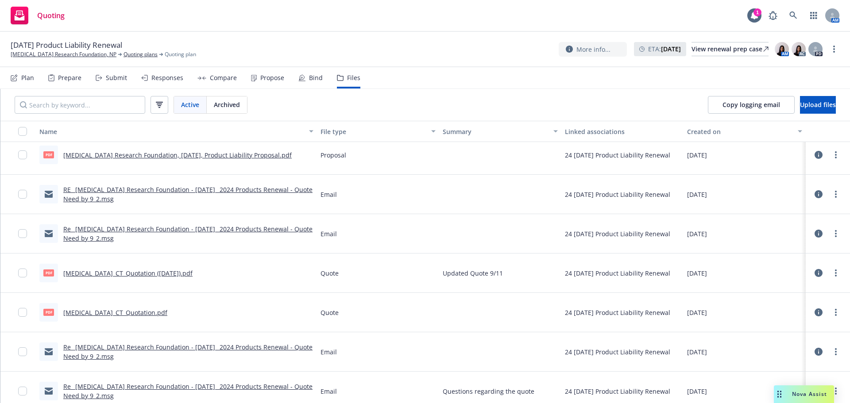
scroll to position [752, 0]
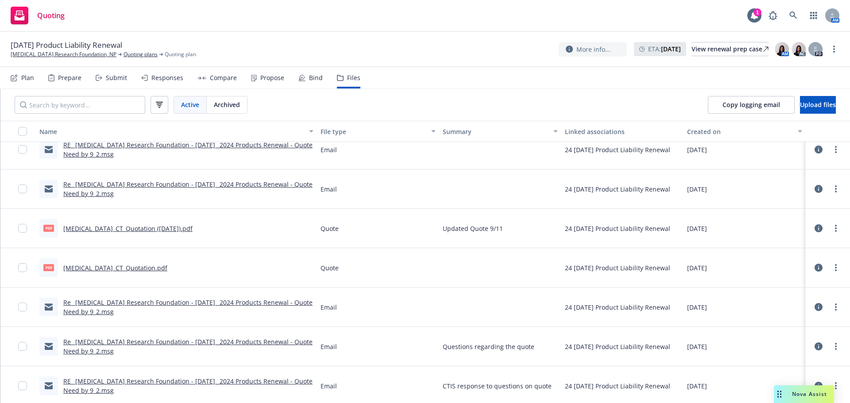
click at [153, 231] on link "[MEDICAL_DATA]_CT_Quotation ([DATE]).pdf" at bounding box center [127, 228] width 129 height 8
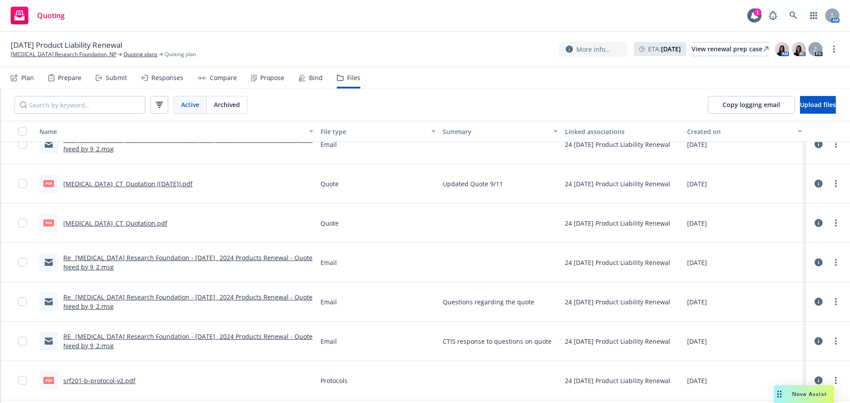
click at [184, 262] on div "Re_ [MEDICAL_DATA] Research Foundation - [DATE]_ 2024 Products Renewal - Quote …" at bounding box center [188, 262] width 250 height 19
click at [189, 258] on link "Re_ [MEDICAL_DATA] Research Foundation - [DATE]_ 2024 Products Renewal - Quote …" at bounding box center [187, 263] width 249 height 18
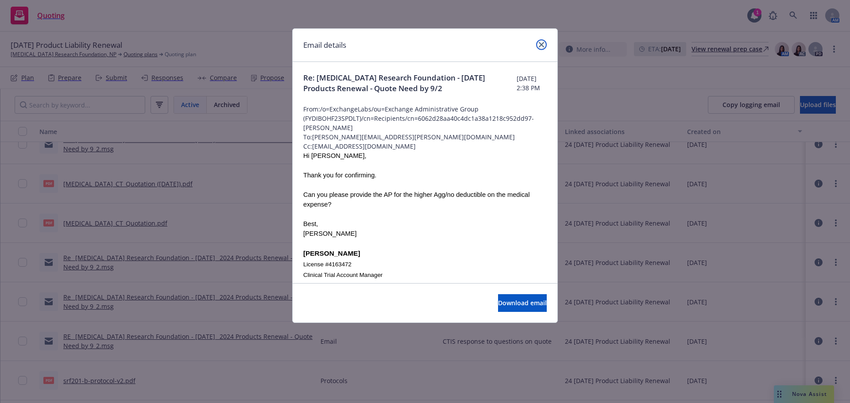
click at [541, 42] on icon "close" at bounding box center [541, 44] width 5 height 5
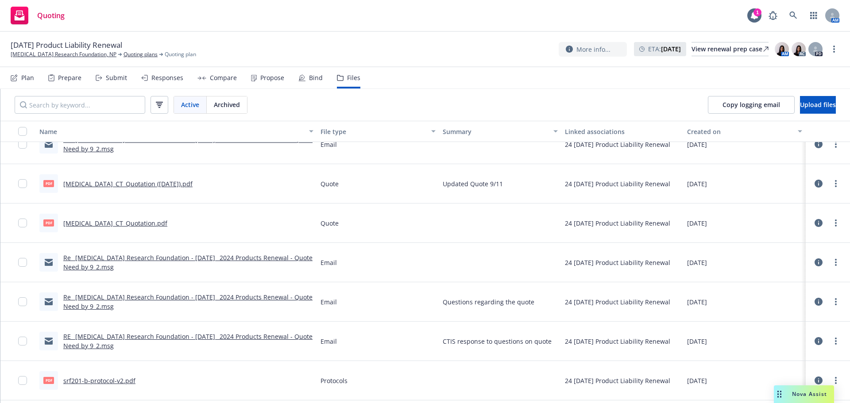
scroll to position [708, 0]
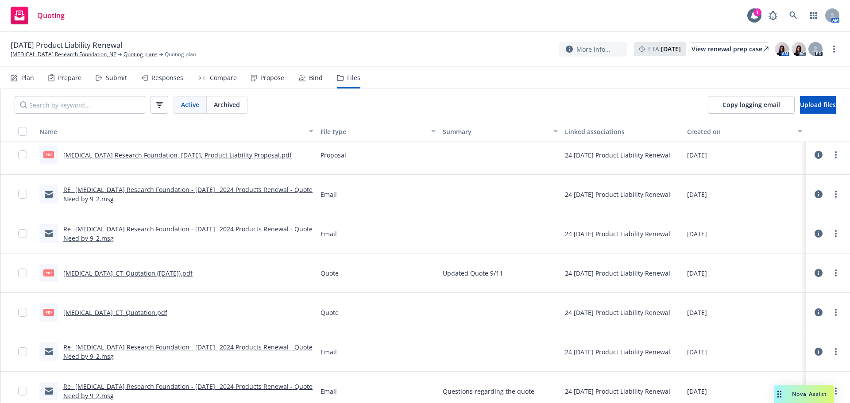
click at [219, 192] on link "RE_ [MEDICAL_DATA] Research Foundation - [DATE]_ 2024 Products Renewal - Quote …" at bounding box center [187, 194] width 249 height 18
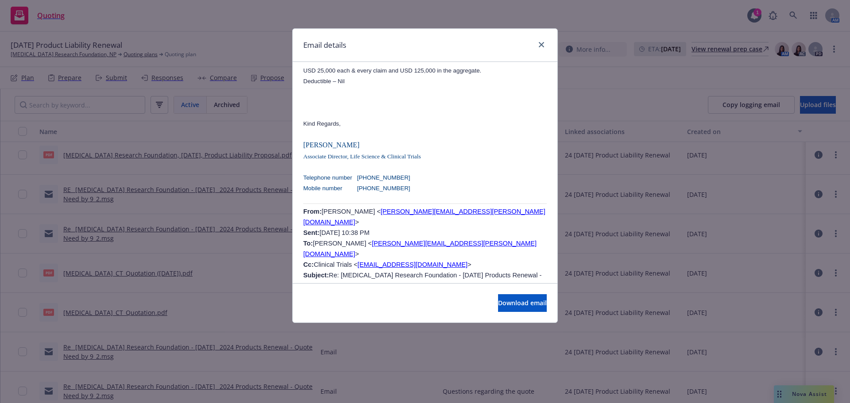
scroll to position [2567, 0]
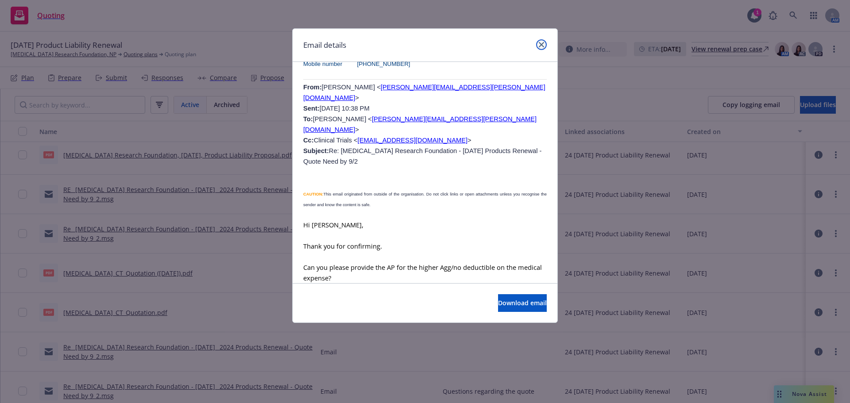
click at [542, 40] on link "close" at bounding box center [541, 44] width 11 height 11
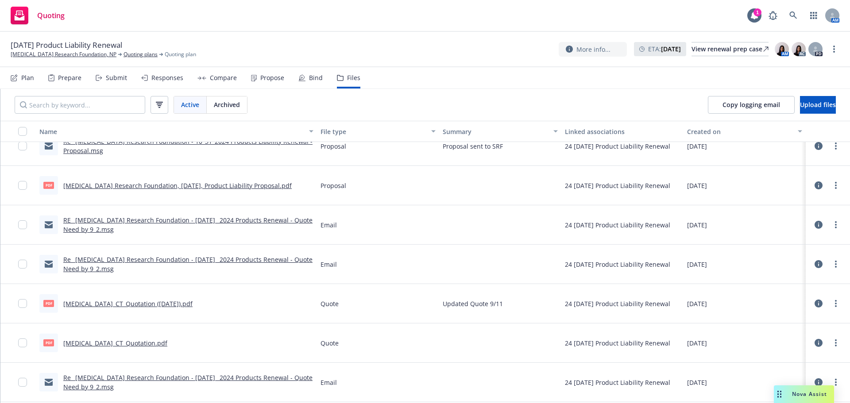
scroll to position [664, 0]
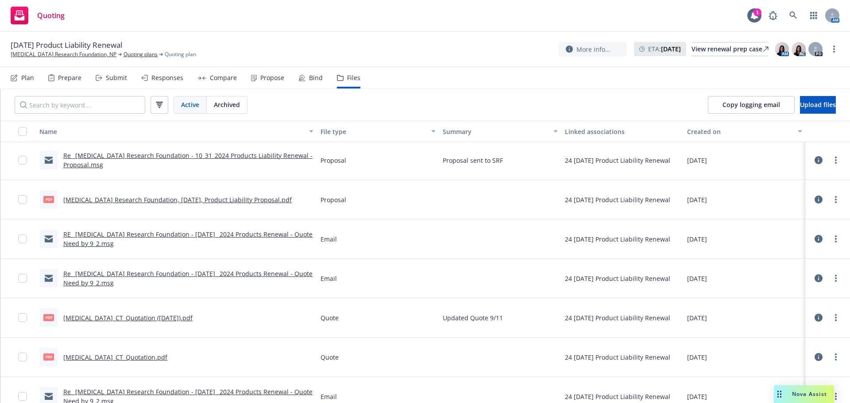
click at [154, 199] on link "[MEDICAL_DATA] Research Foundation, [DATE], Product Liability Proposal.pdf" at bounding box center [177, 200] width 228 height 8
click at [161, 235] on link "RE_ [MEDICAL_DATA] Research Foundation - [DATE]_ 2024 Products Renewal - Quote …" at bounding box center [187, 239] width 249 height 18
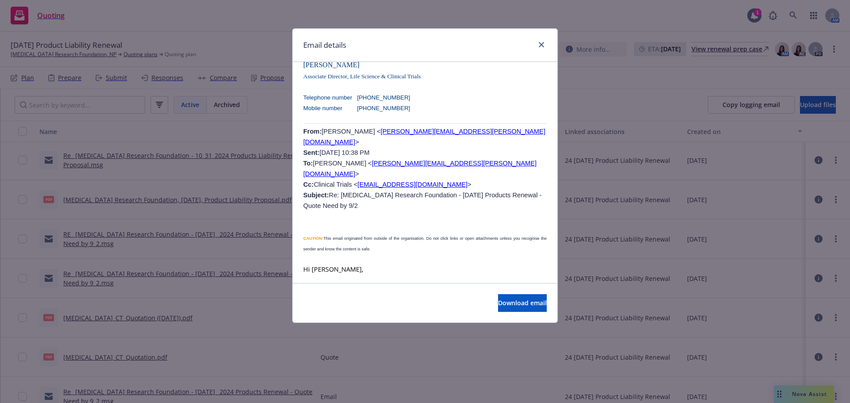
scroll to position [2390, 0]
